Goal: Obtain resource: Download file/media

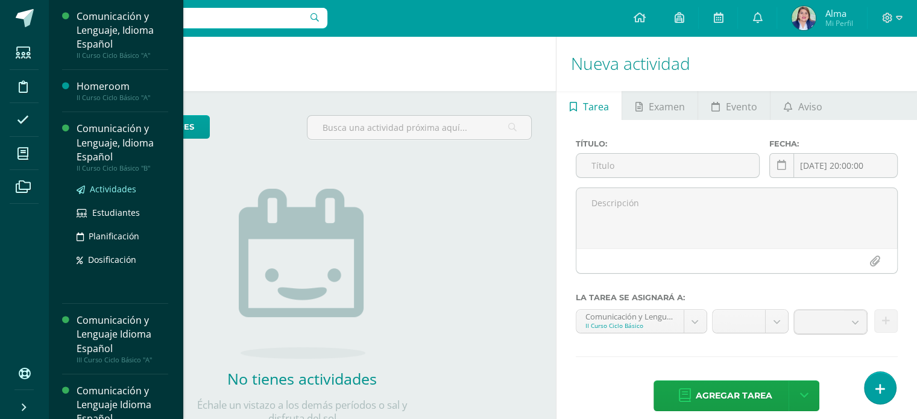
click at [106, 188] on span "Actividades" at bounding box center [113, 188] width 46 height 11
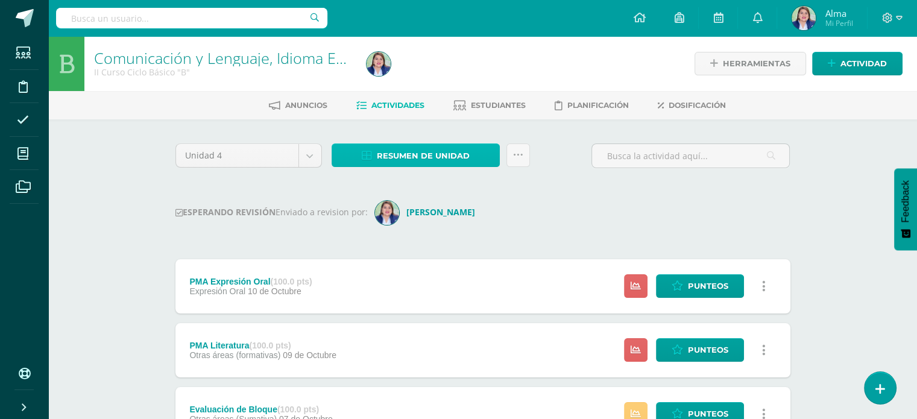
click at [436, 149] on span "Resumen de unidad" at bounding box center [423, 156] width 93 height 22
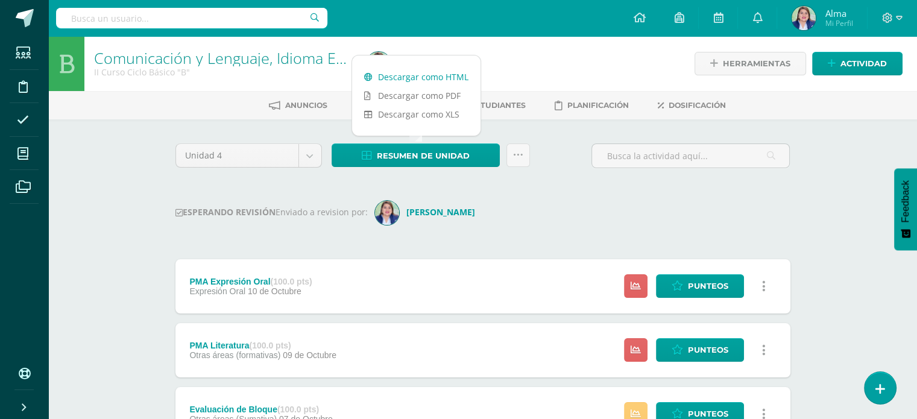
click at [426, 79] on link "Descargar como HTML" at bounding box center [416, 77] width 128 height 19
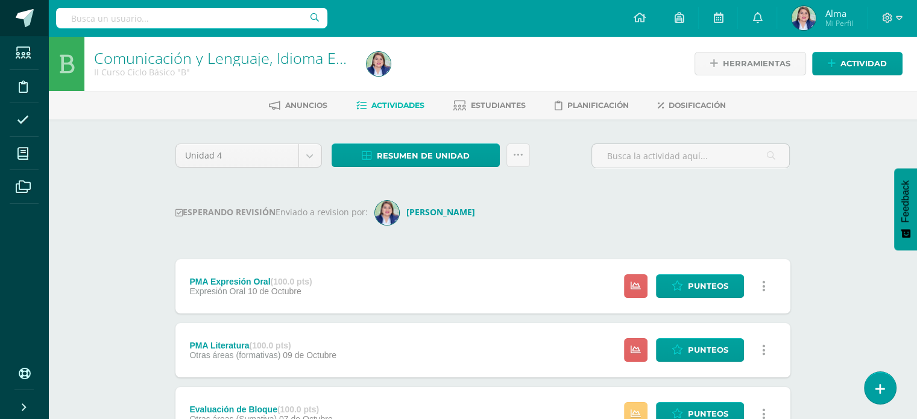
click at [24, 20] on span at bounding box center [25, 18] width 18 height 18
